Goal: Information Seeking & Learning: Check status

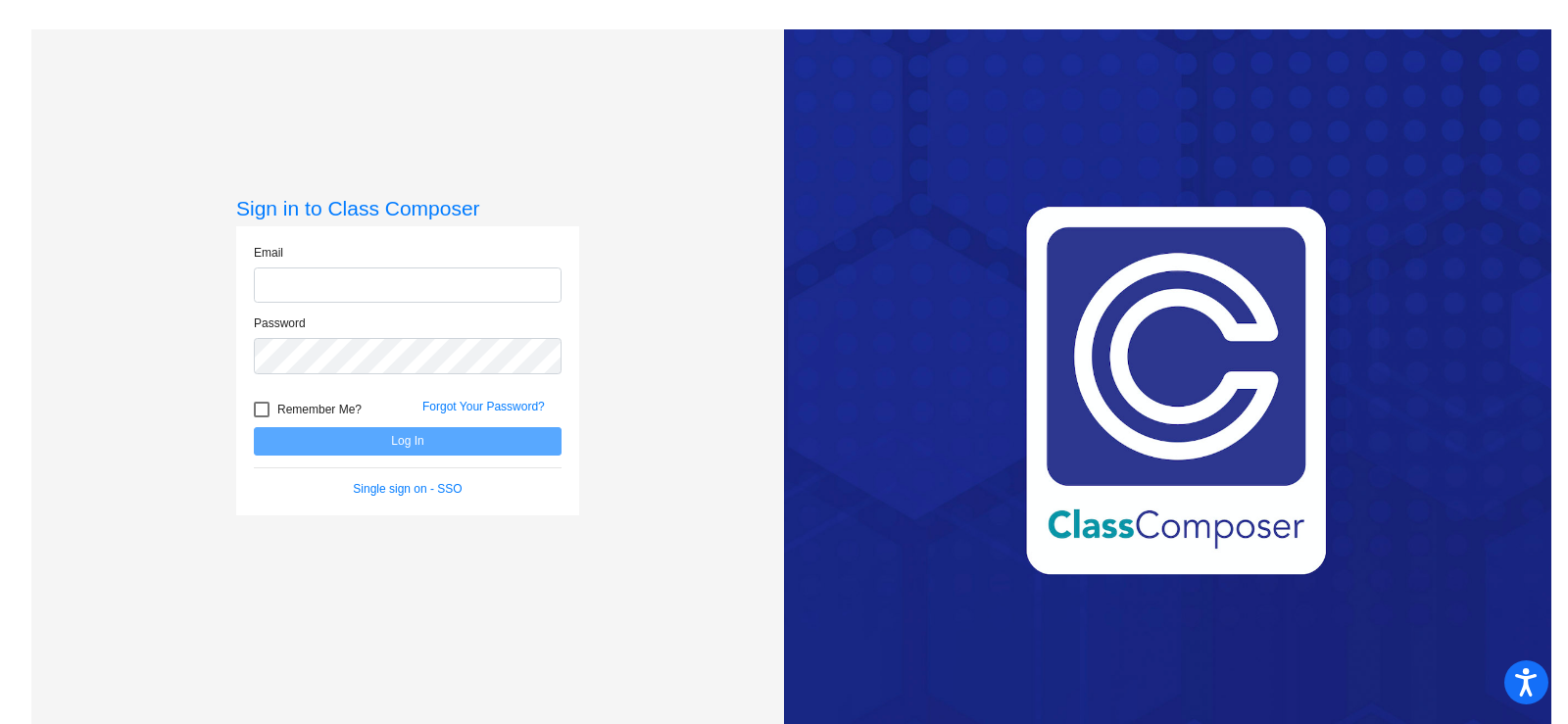
type input "[EMAIL_ADDRESS][DOMAIN_NAME]"
click at [395, 433] on button "Log In" at bounding box center [407, 441] width 308 height 29
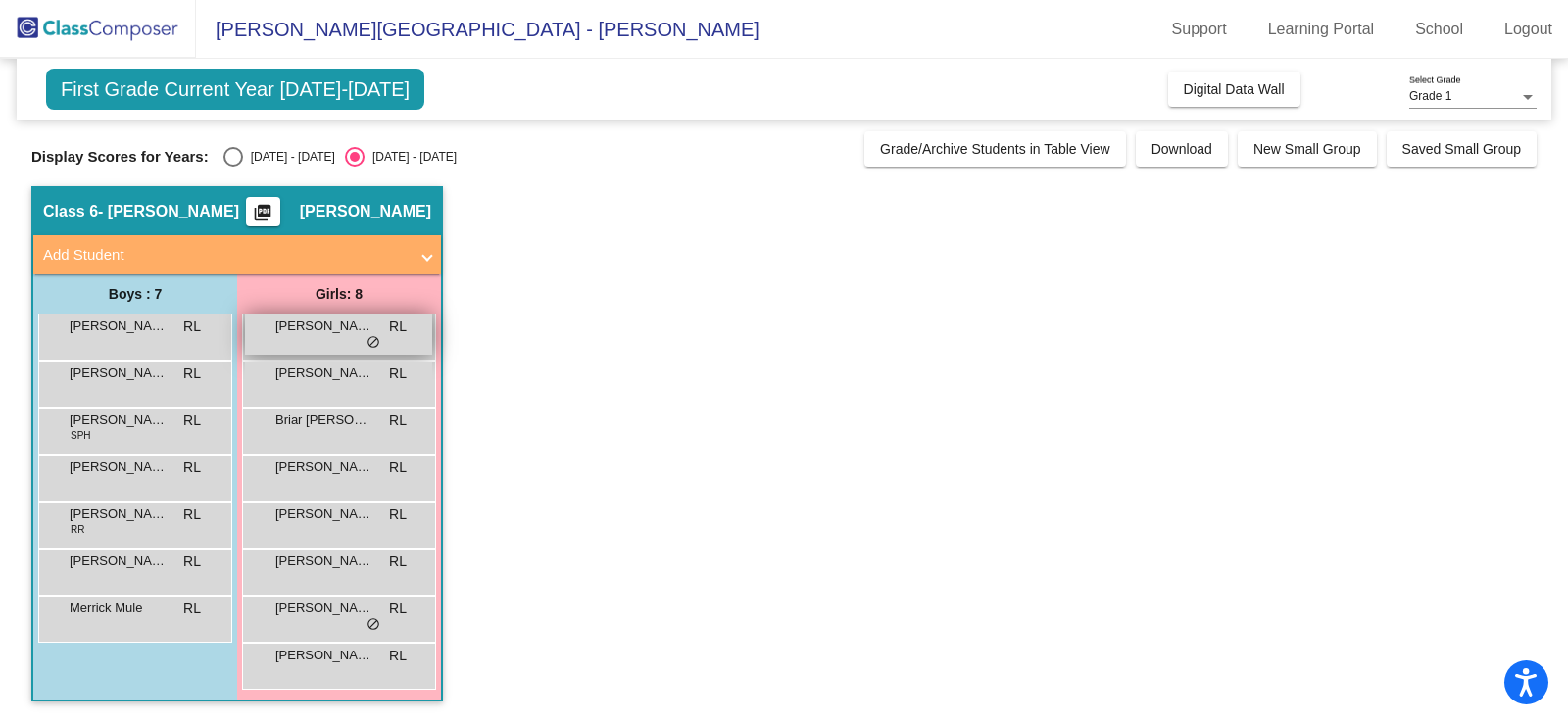
click at [367, 342] on span "do_not_disturb_alt" at bounding box center [374, 343] width 14 height 16
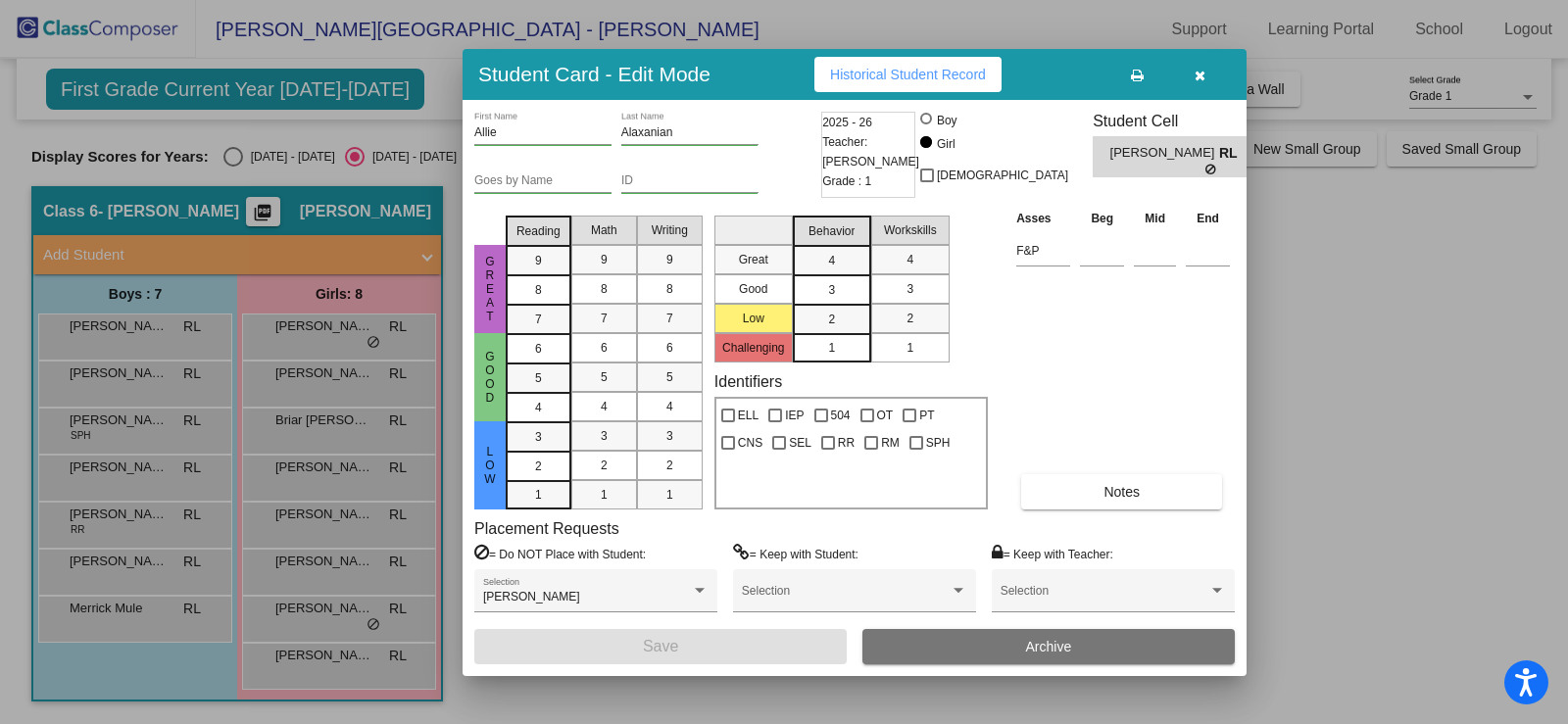
click at [899, 75] on span "Historical Student Record" at bounding box center [908, 75] width 155 height 16
click at [283, 379] on div at bounding box center [784, 362] width 1568 height 724
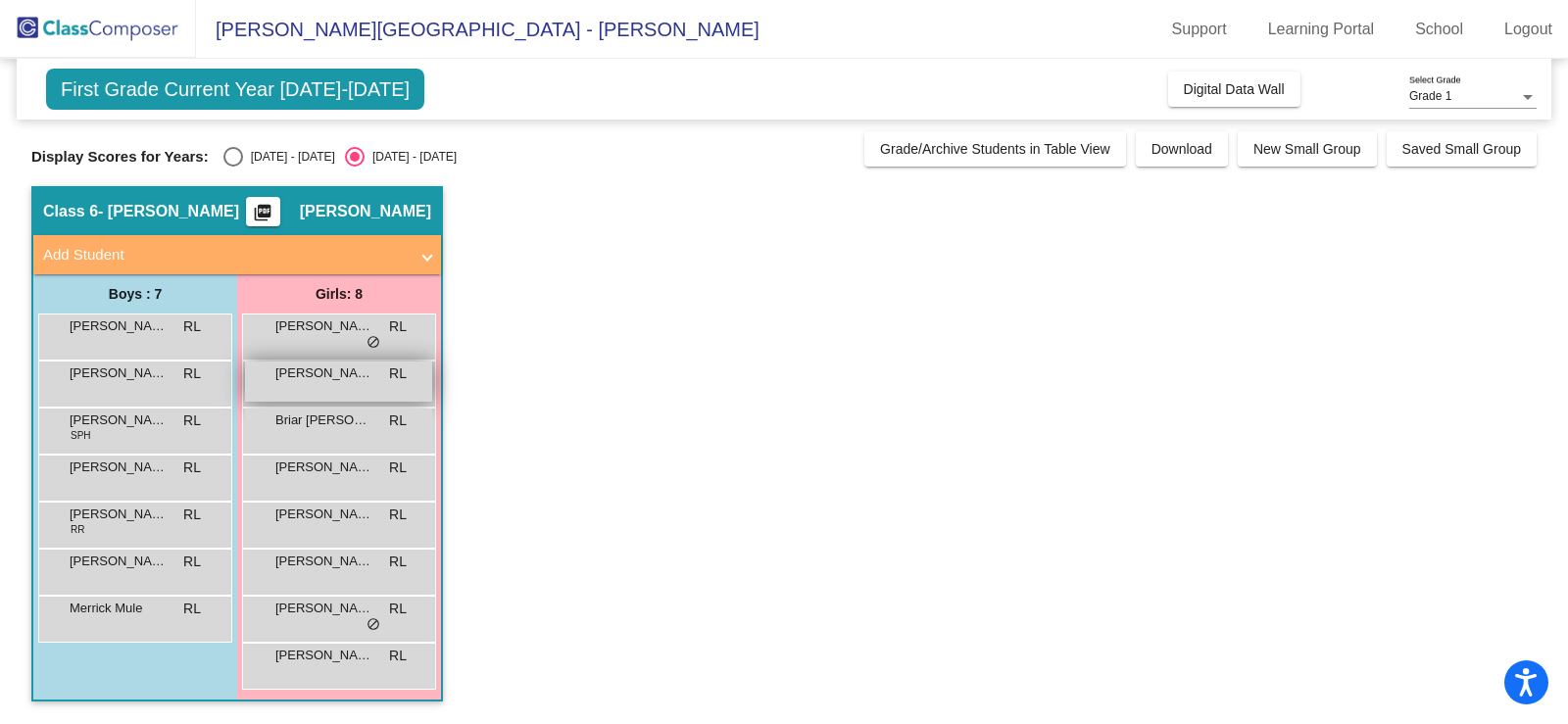
click at [332, 382] on span "[PERSON_NAME]" at bounding box center [325, 374] width 98 height 20
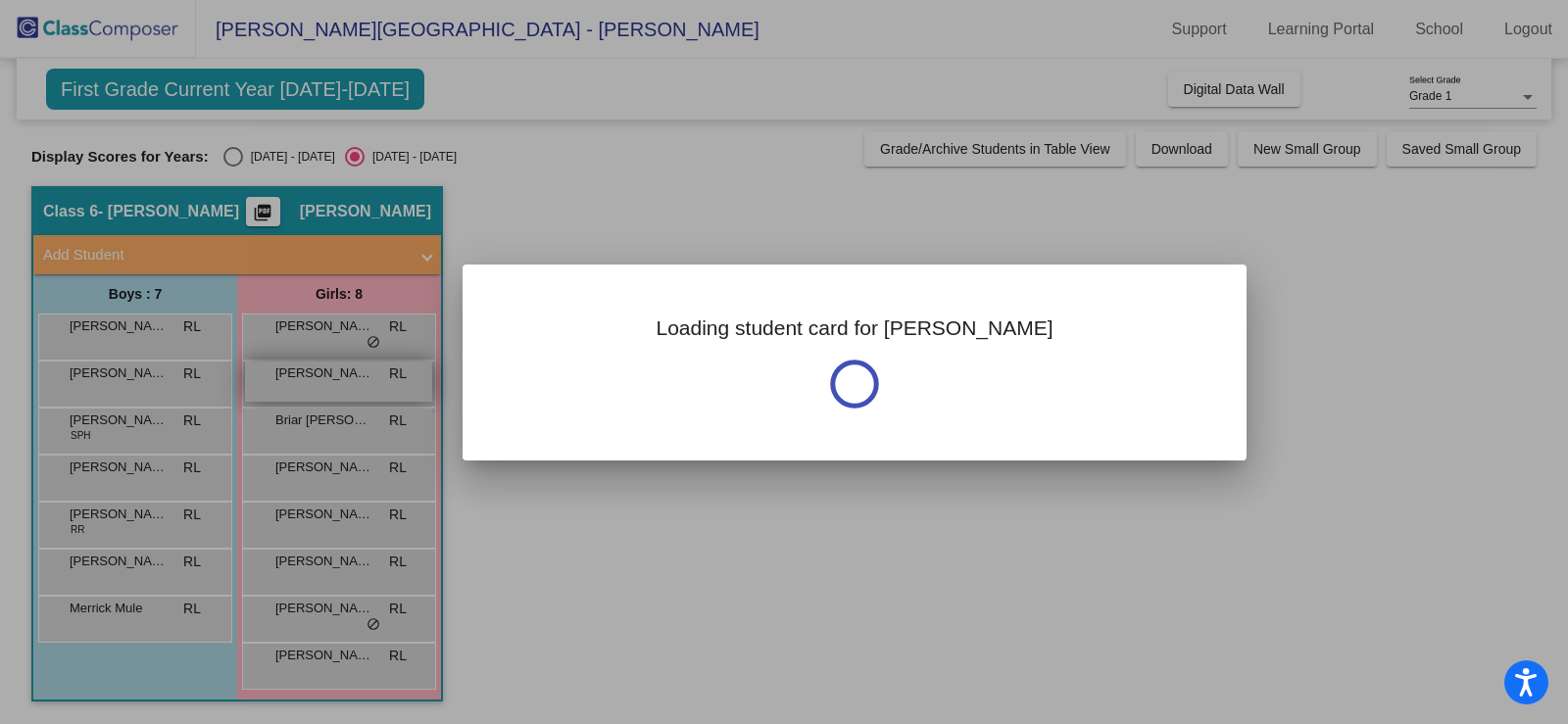
click at [332, 382] on div at bounding box center [784, 362] width 1568 height 724
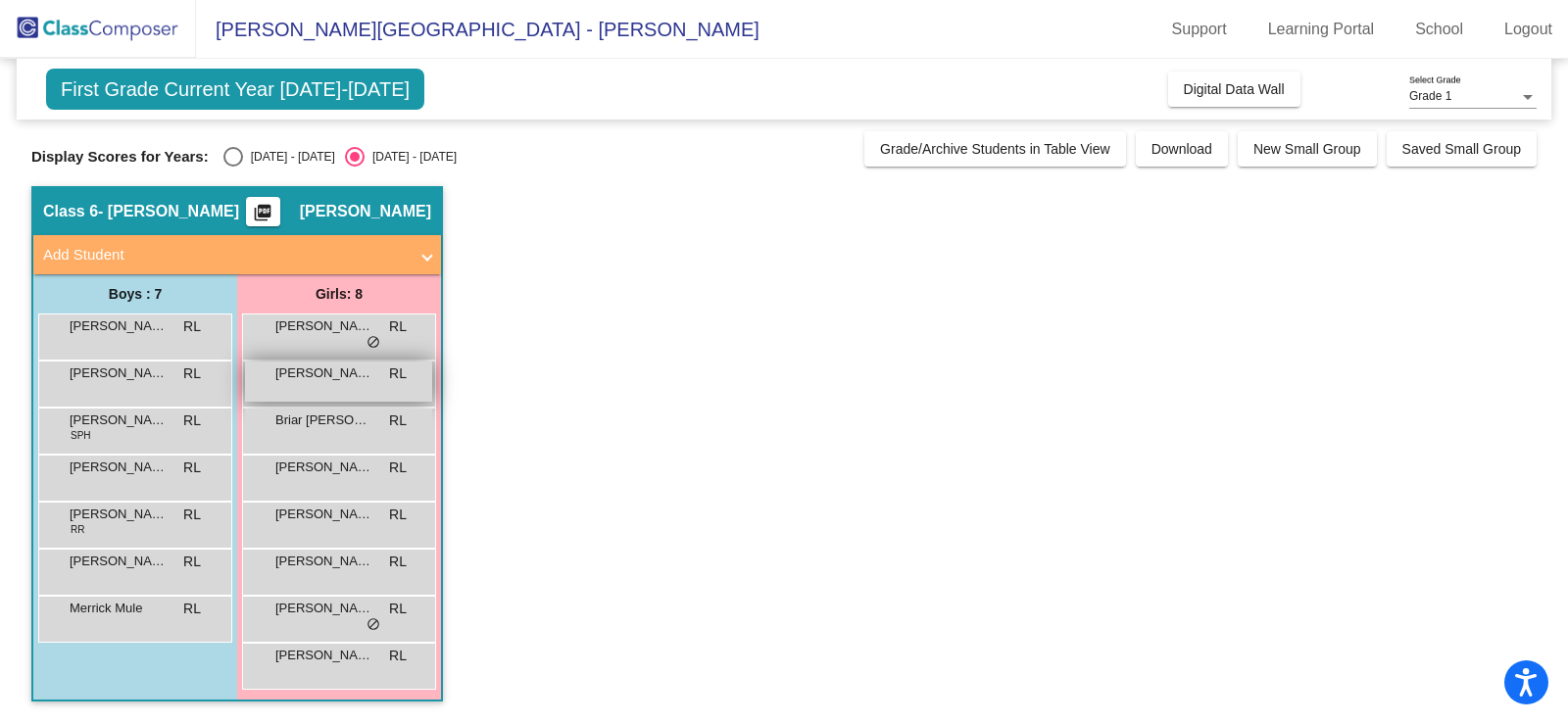
click at [332, 382] on span "[PERSON_NAME]" at bounding box center [325, 374] width 98 height 20
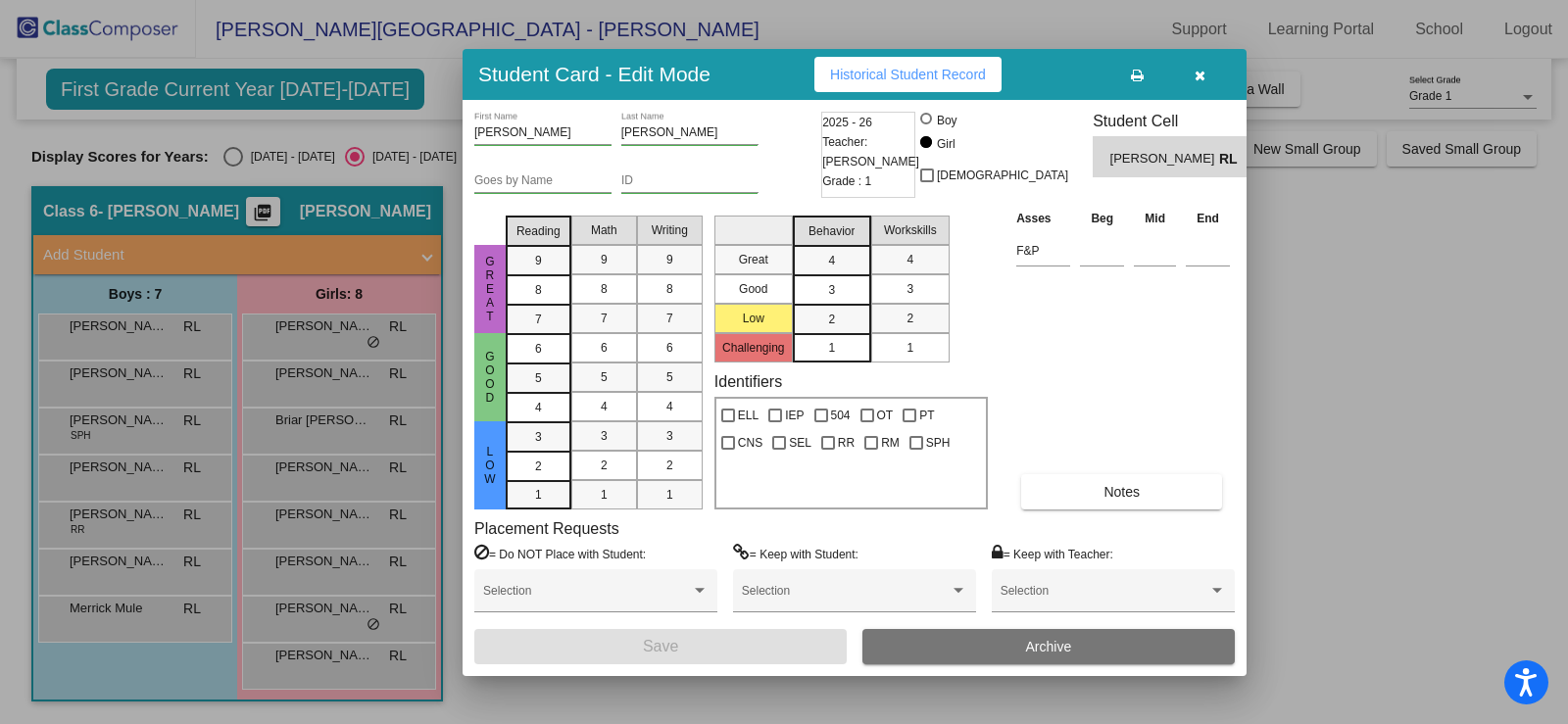
click at [960, 74] on span "Historical Student Record" at bounding box center [908, 75] width 155 height 16
